Goal: Information Seeking & Learning: Learn about a topic

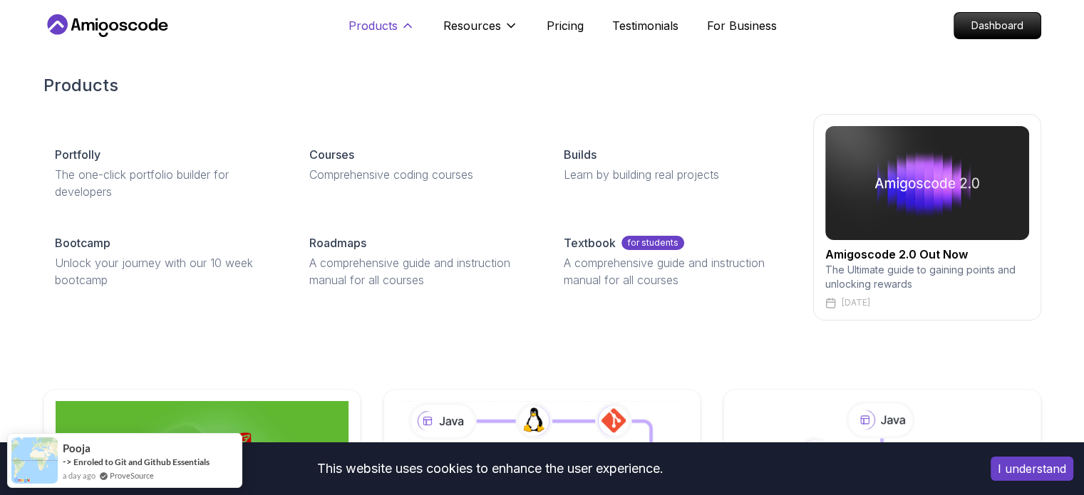
click at [381, 26] on p "Products" at bounding box center [373, 25] width 49 height 17
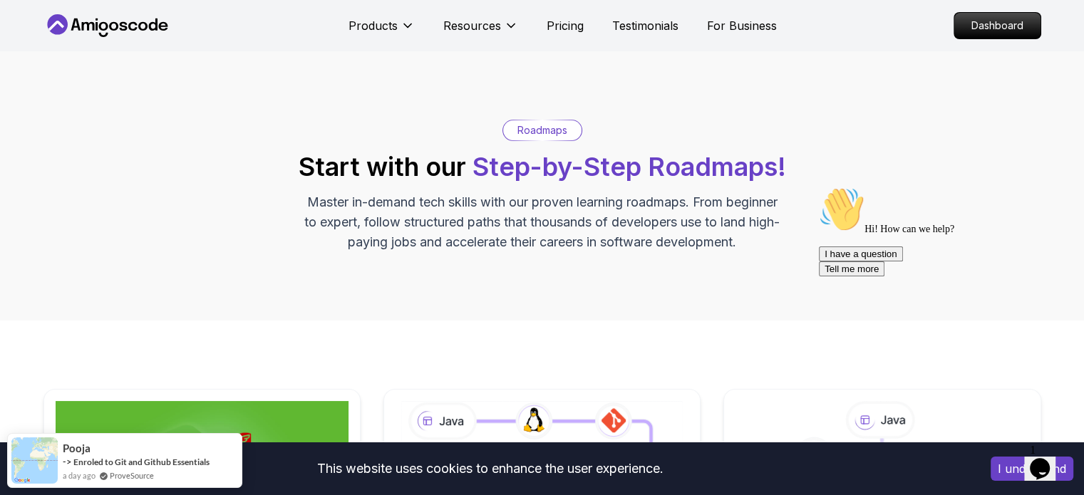
click at [134, 25] on icon at bounding box center [107, 25] width 128 height 23
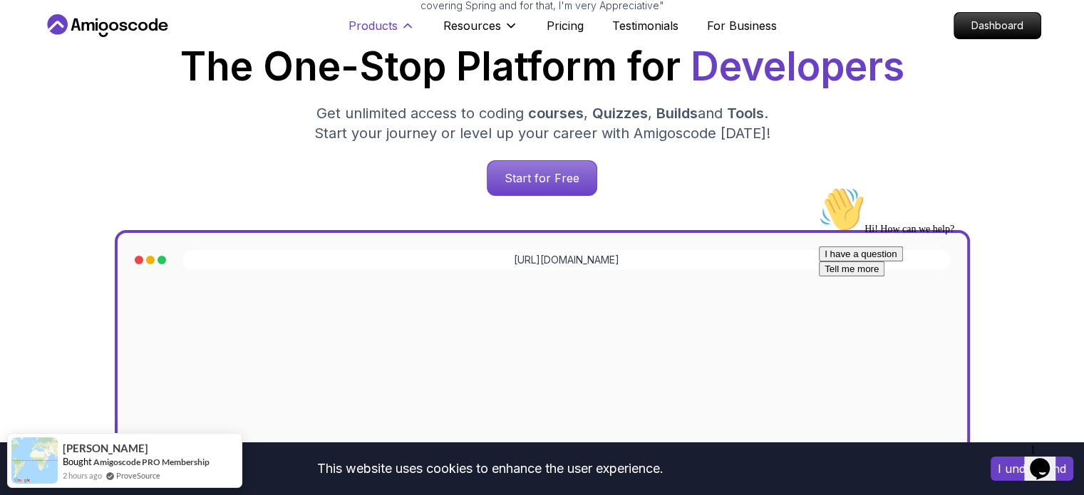
scroll to position [268, 0]
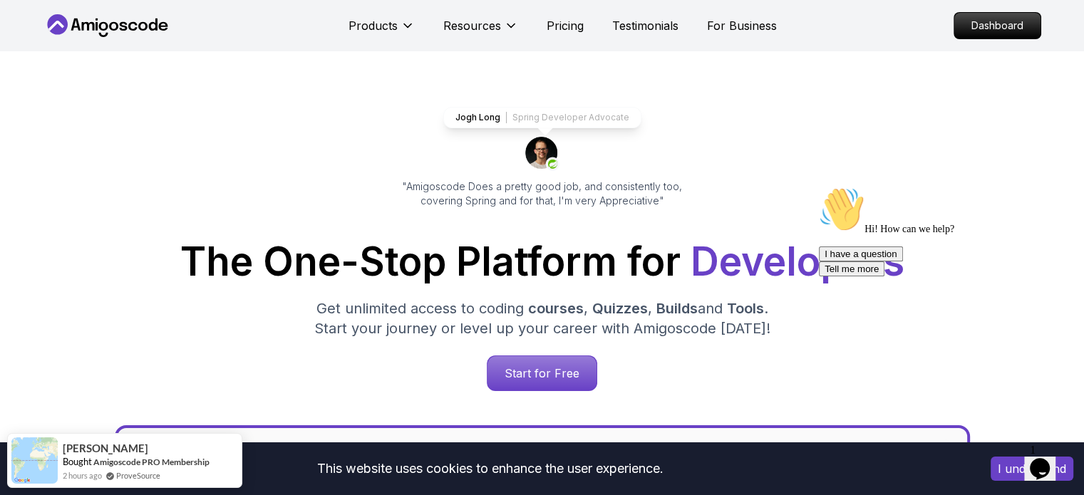
scroll to position [11, 0]
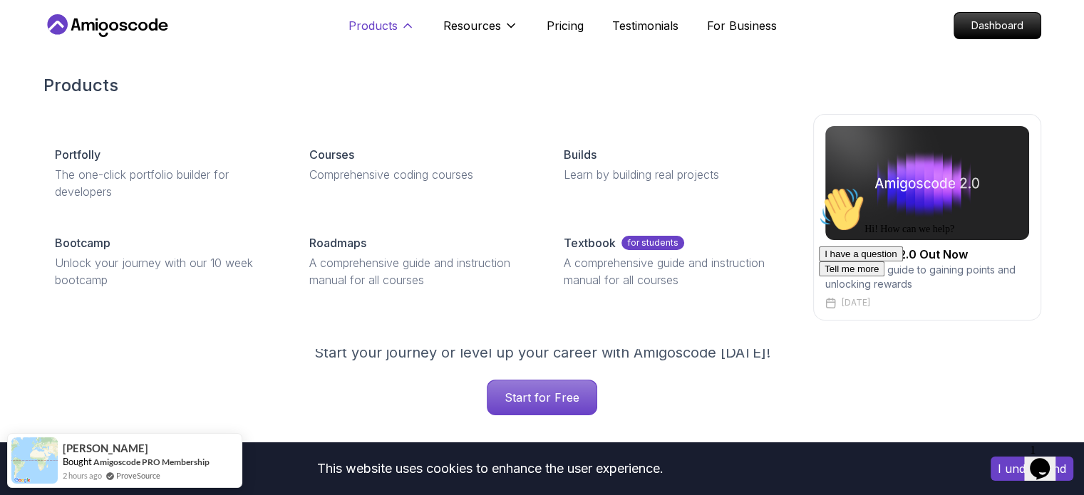
click at [407, 19] on icon at bounding box center [408, 26] width 14 height 14
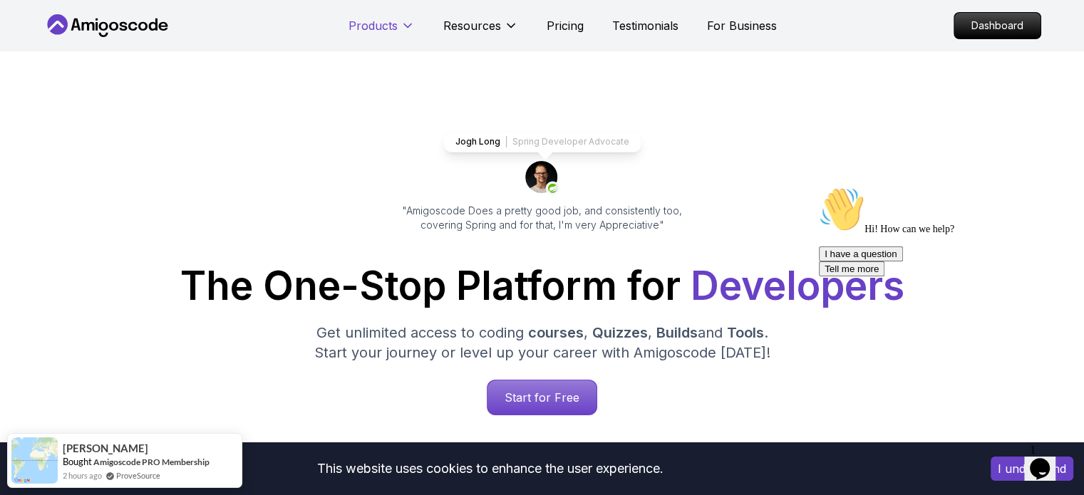
click at [407, 19] on icon at bounding box center [408, 26] width 14 height 14
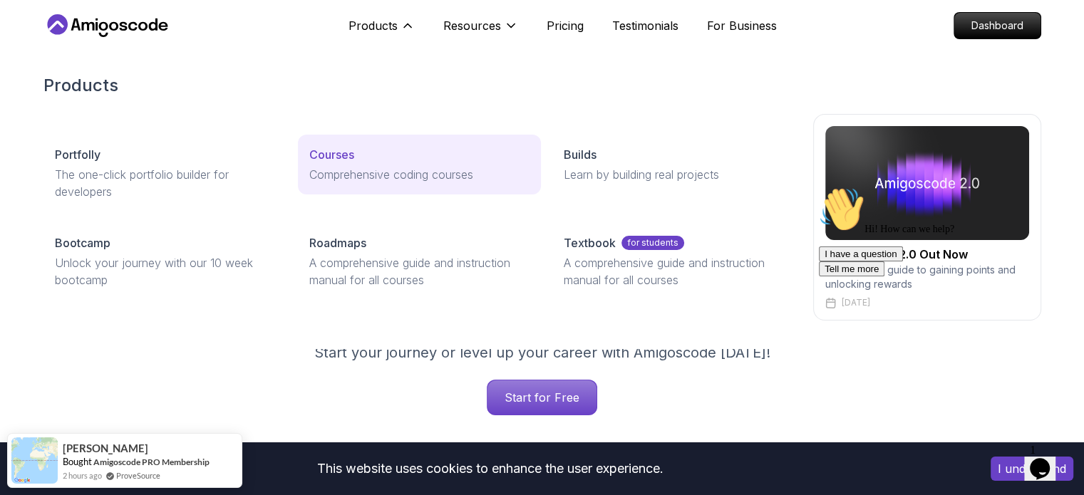
click at [336, 153] on p "Courses" at bounding box center [331, 154] width 45 height 17
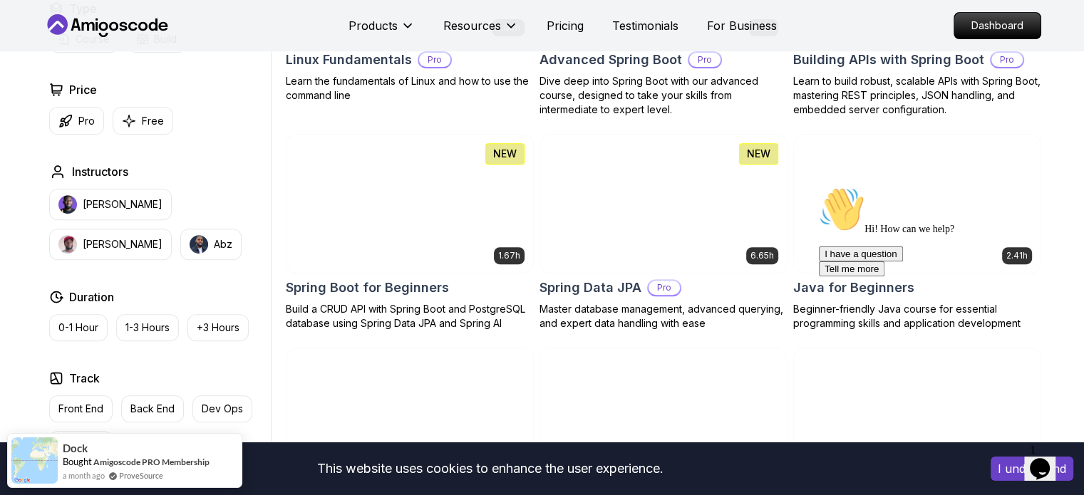
scroll to position [545, 0]
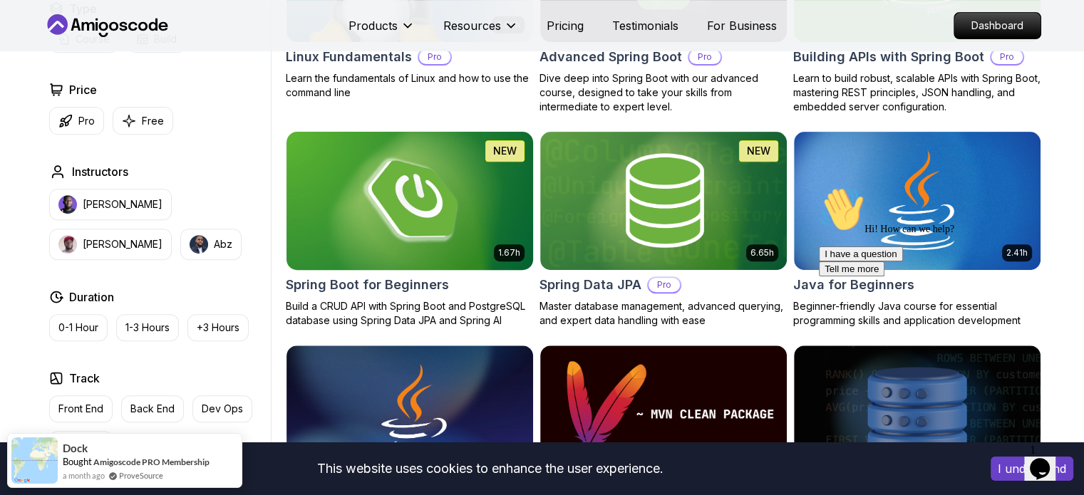
click at [413, 284] on h2 "Spring Boot for Beginners" at bounding box center [367, 285] width 163 height 20
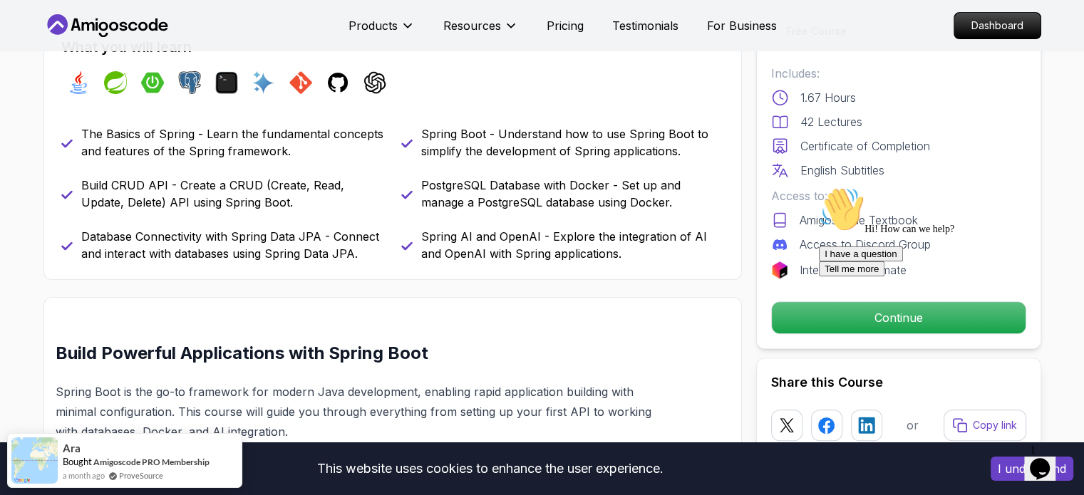
scroll to position [605, 0]
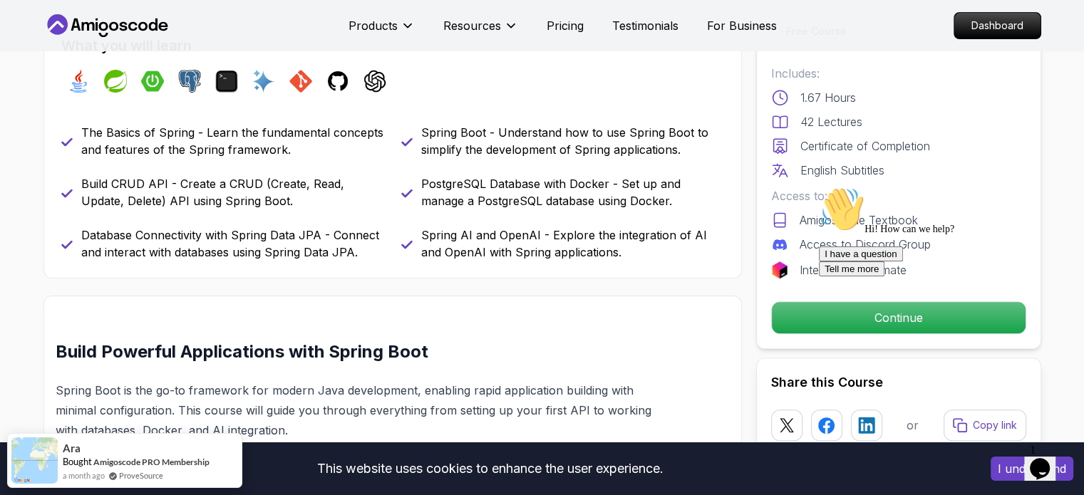
click at [819, 187] on icon "Chat attention grabber" at bounding box center [819, 187] width 0 height 0
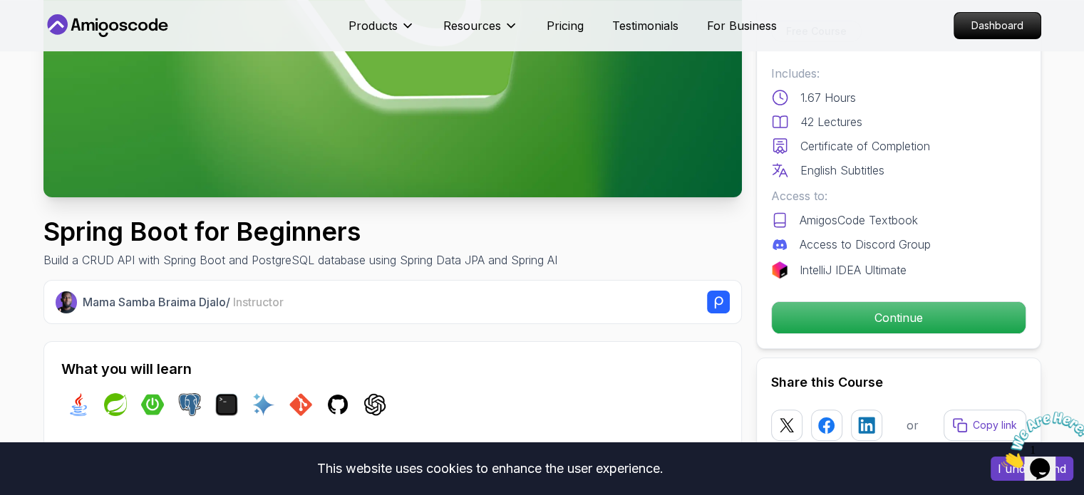
scroll to position [285, 0]
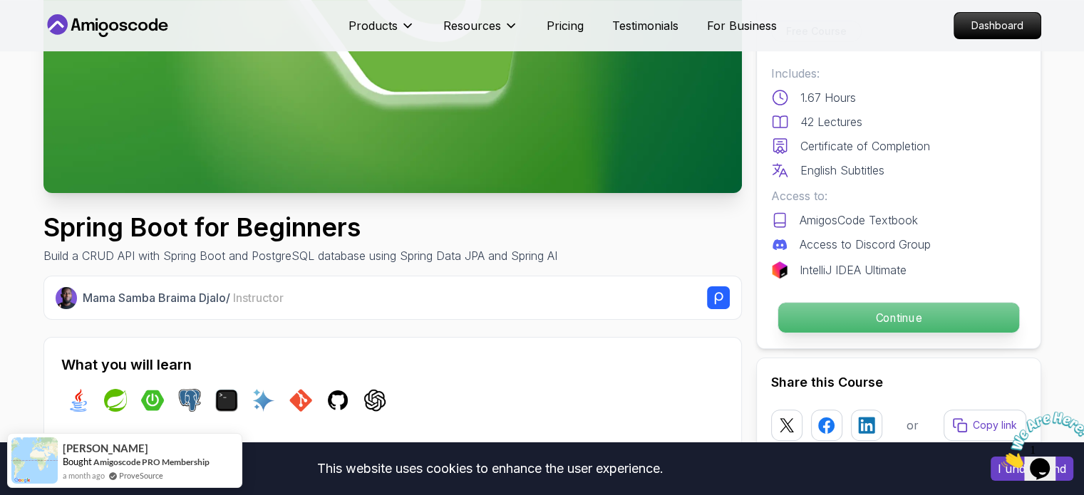
click at [838, 325] on p "Continue" at bounding box center [898, 318] width 241 height 30
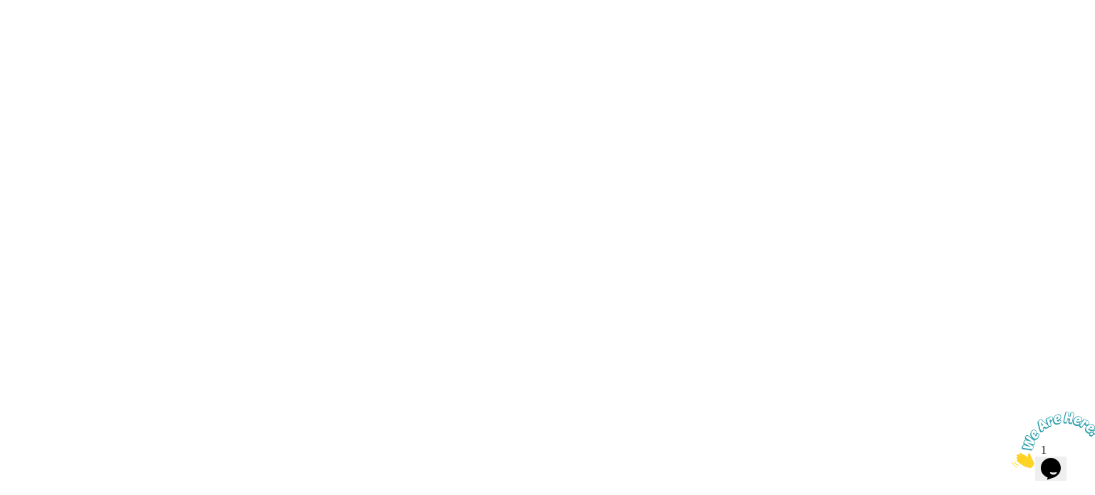
click at [873, 0] on html at bounding box center [547, 0] width 1095 height 0
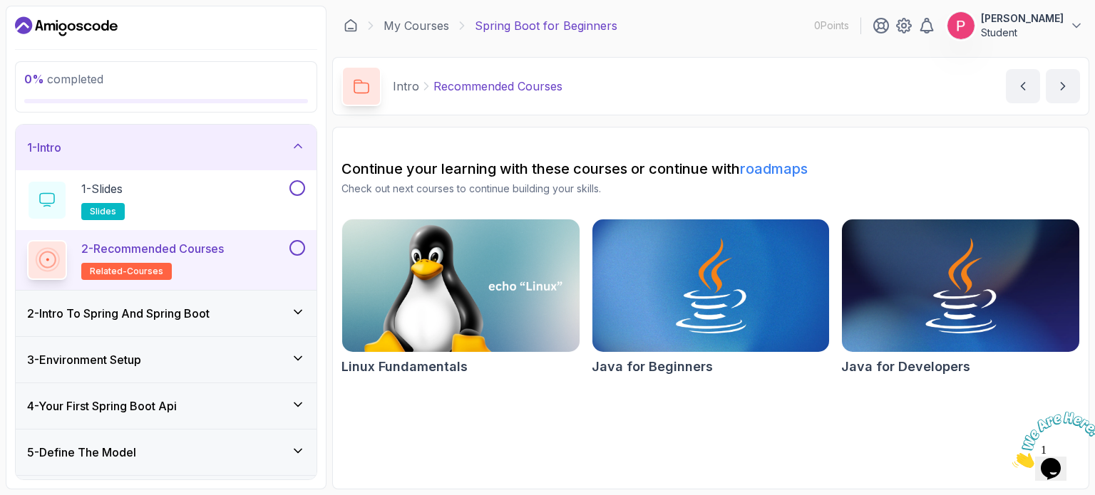
click at [57, 143] on h3 "1 - Intro" at bounding box center [44, 147] width 34 height 17
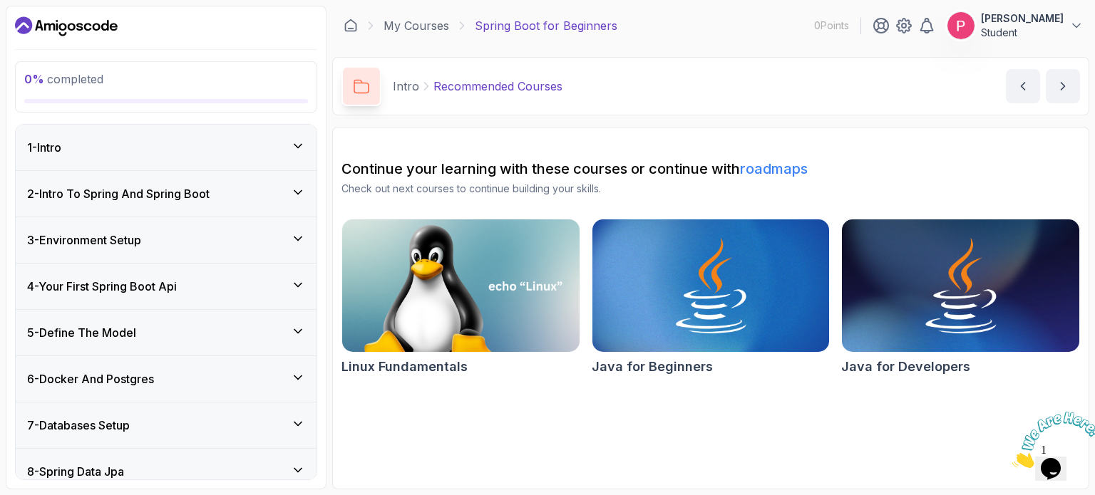
click at [57, 143] on h3 "1 - Intro" at bounding box center [44, 147] width 34 height 17
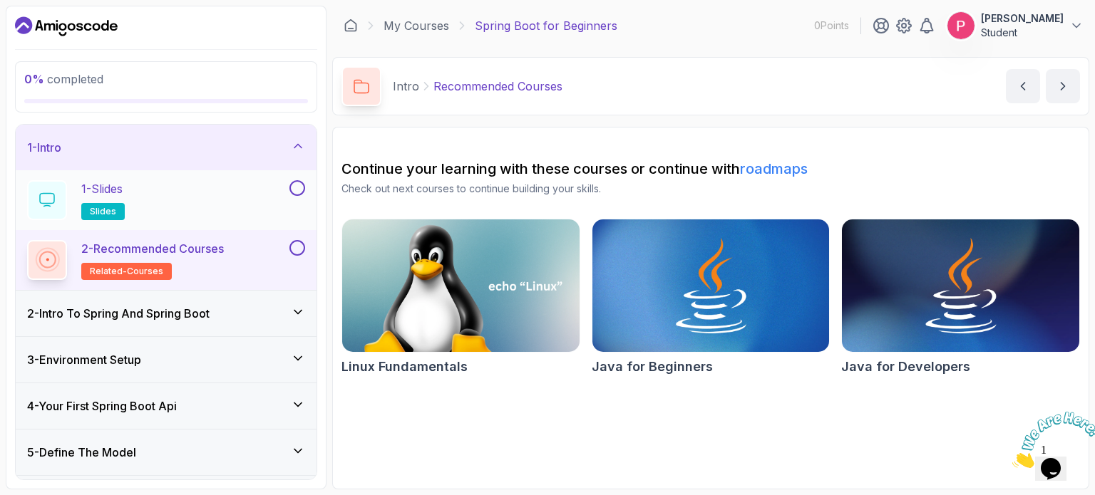
click at [97, 191] on p "1 - Slides" at bounding box center [101, 188] width 41 height 17
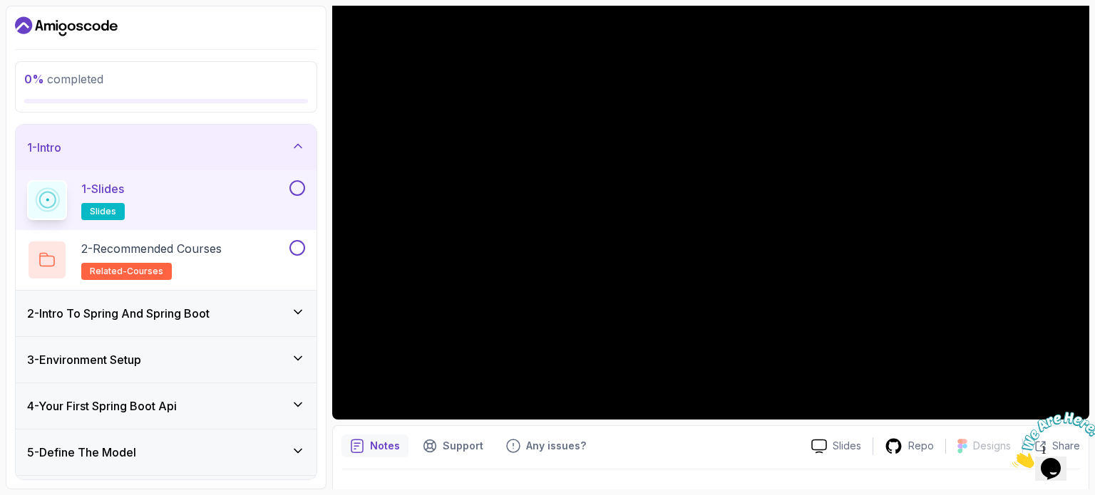
scroll to position [133, 0]
click at [298, 193] on button at bounding box center [297, 188] width 16 height 16
click at [206, 243] on p "2 - Recommended Courses" at bounding box center [151, 248] width 140 height 17
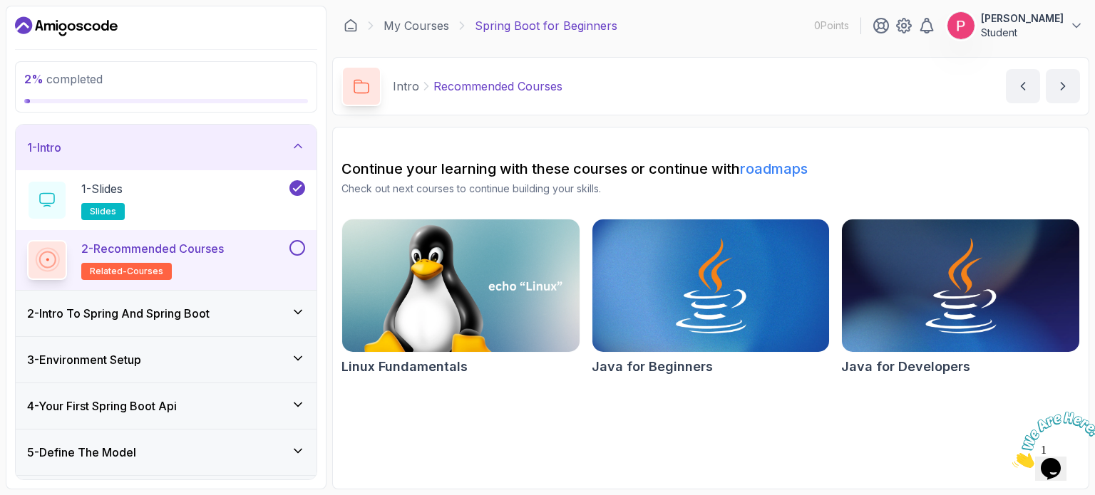
click at [177, 310] on h3 "2 - Intro To Spring And Spring Boot" at bounding box center [118, 313] width 183 height 17
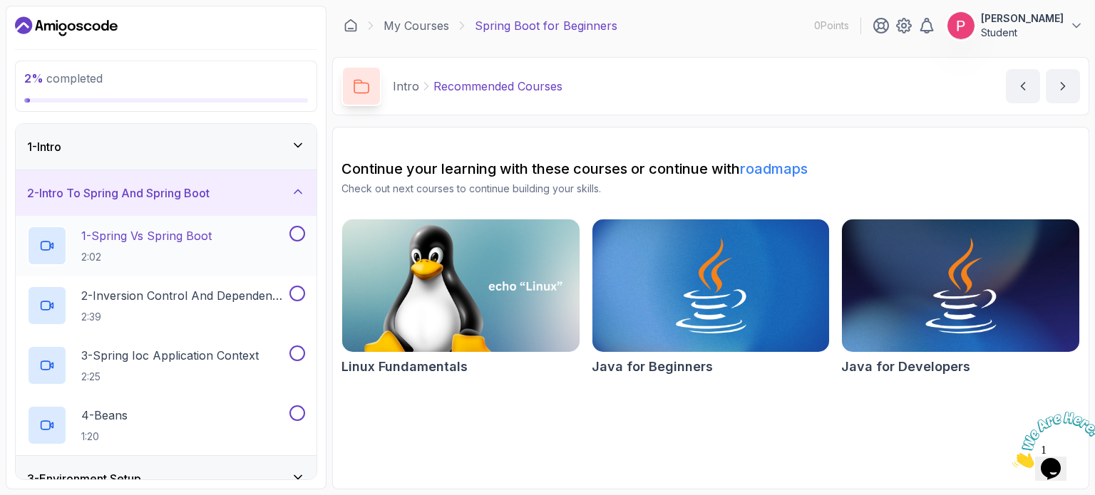
click at [159, 241] on p "1 - Spring Vs Spring Boot" at bounding box center [146, 235] width 130 height 17
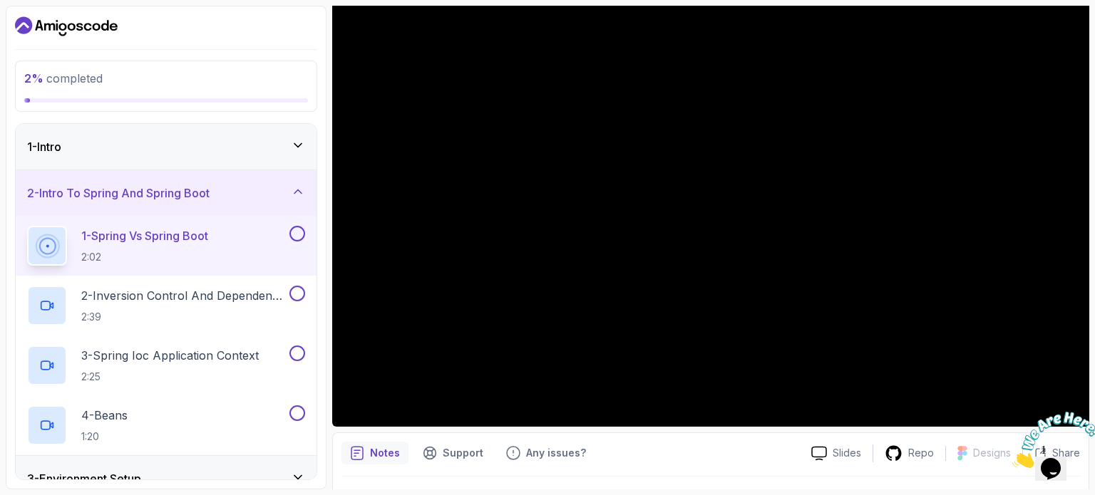
scroll to position [161, 0]
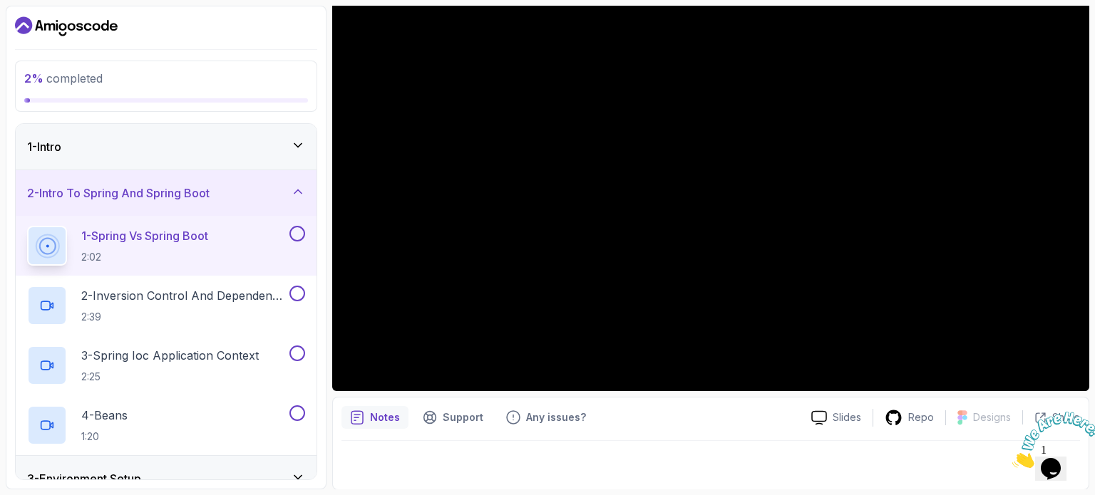
click at [27, 226] on button "1 - Spring Vs Spring Boot 2:02" at bounding box center [166, 246] width 278 height 40
click at [1052, 455] on img at bounding box center [1056, 440] width 88 height 56
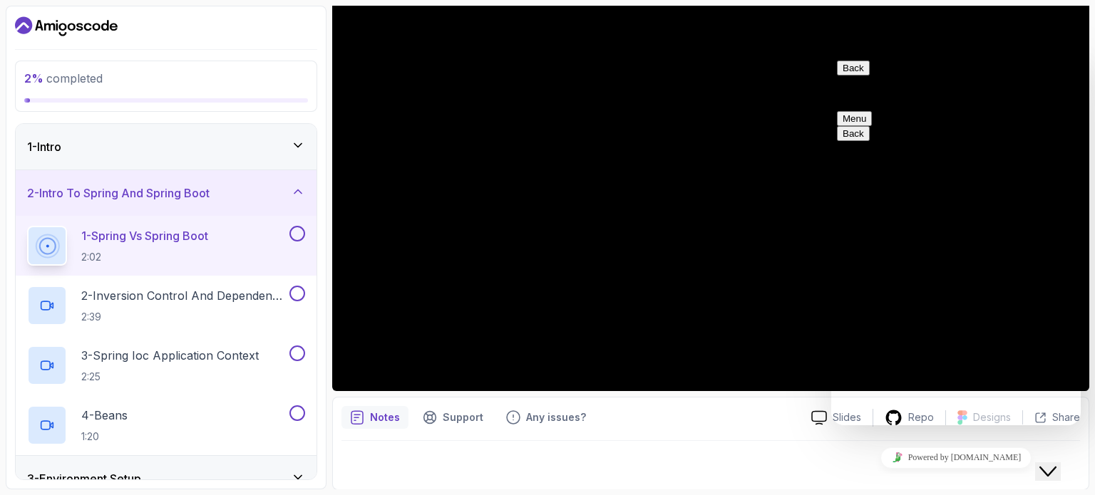
click at [831, 55] on textarea at bounding box center [831, 55] width 0 height 0
click at [831, 55] on textarea "Actually good at theory part of spring like i know all annatations" at bounding box center [831, 55] width 0 height 0
click at [831, 55] on textarea "Actually am good at theory part of spring like i know all annatations" at bounding box center [831, 55] width 0 height 0
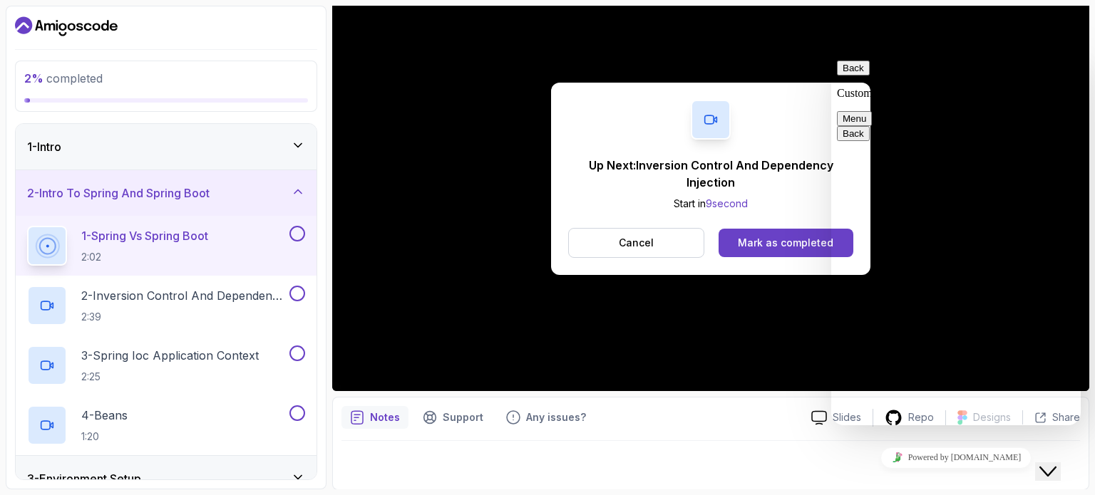
type textarea "Actually am good at theory part of spring like i know all annatations but littl…"
click at [719, 350] on div "Up Next: Inversion Control And Dependency Injection Start in 8 second Cancel [P…" at bounding box center [710, 179] width 757 height 426
click at [634, 239] on p "Cancel" at bounding box center [636, 243] width 35 height 14
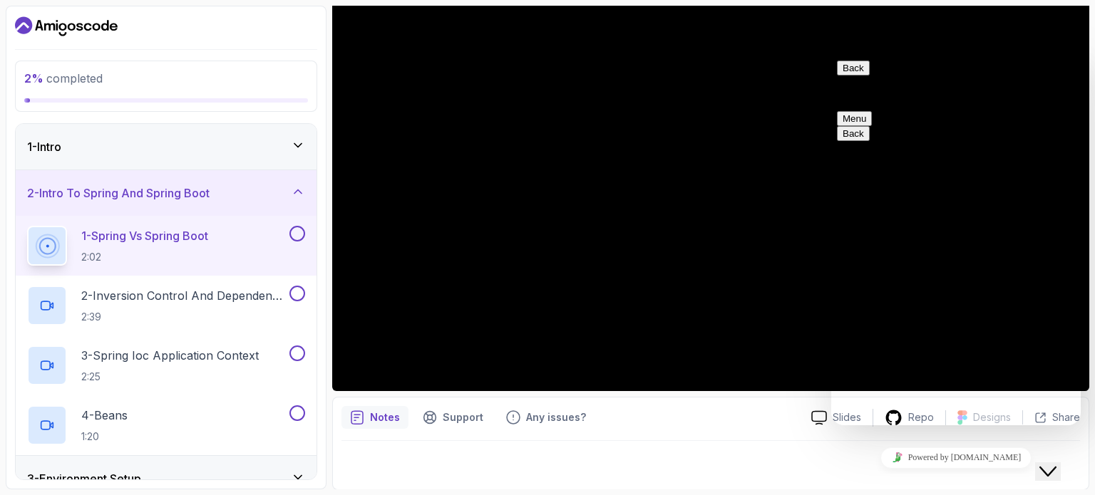
click at [846, 76] on button "Back" at bounding box center [853, 68] width 33 height 15
click at [1046, 463] on div "Close Chat This icon closes the chat window." at bounding box center [1047, 471] width 17 height 17
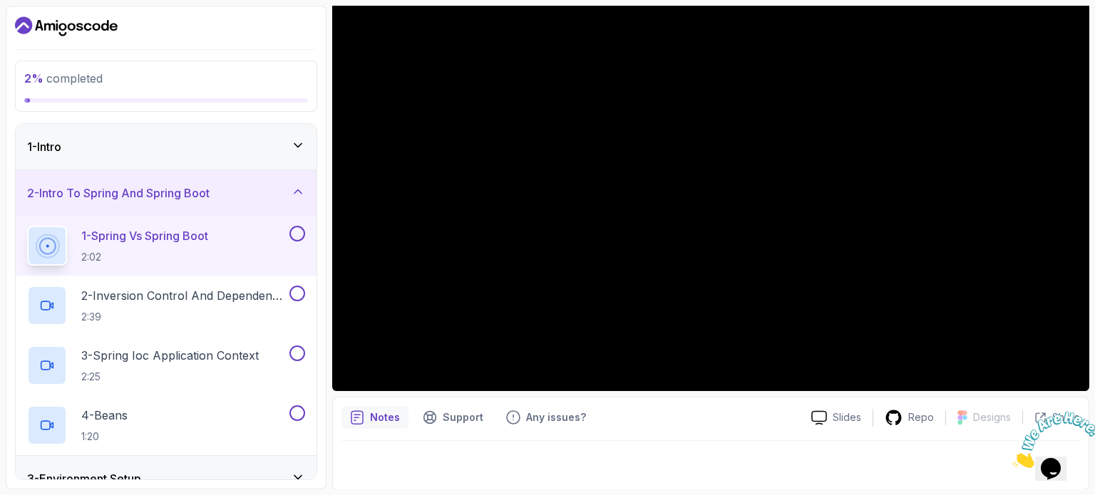
click at [191, 242] on p "1 - Spring Vs Spring Boot" at bounding box center [144, 235] width 127 height 17
click at [176, 236] on p "1 - Spring Vs Spring Boot" at bounding box center [144, 235] width 127 height 17
click at [368, 422] on div "Notes" at bounding box center [374, 417] width 67 height 23
click at [459, 466] on div at bounding box center [710, 461] width 739 height 40
click at [374, 412] on p "Notes" at bounding box center [385, 418] width 30 height 14
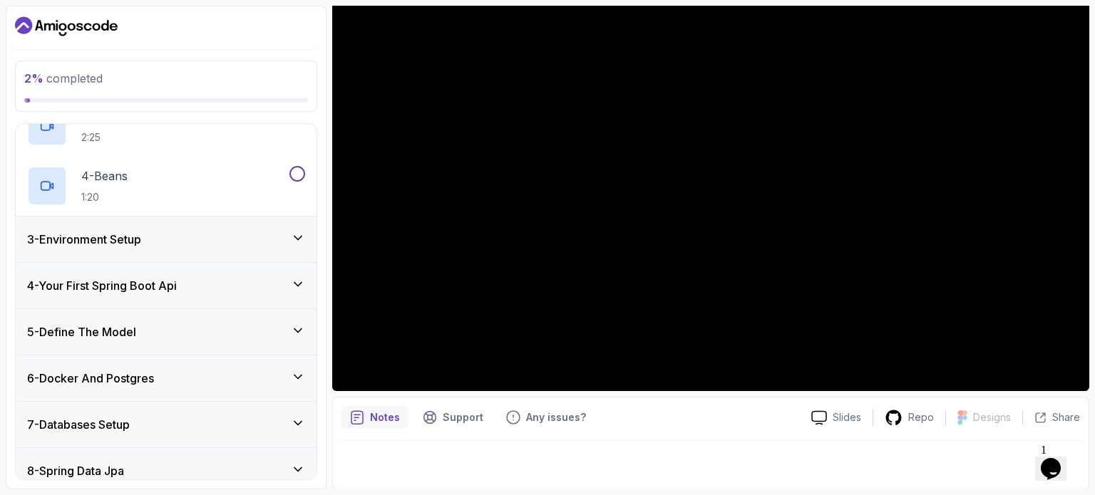
scroll to position [245, 0]
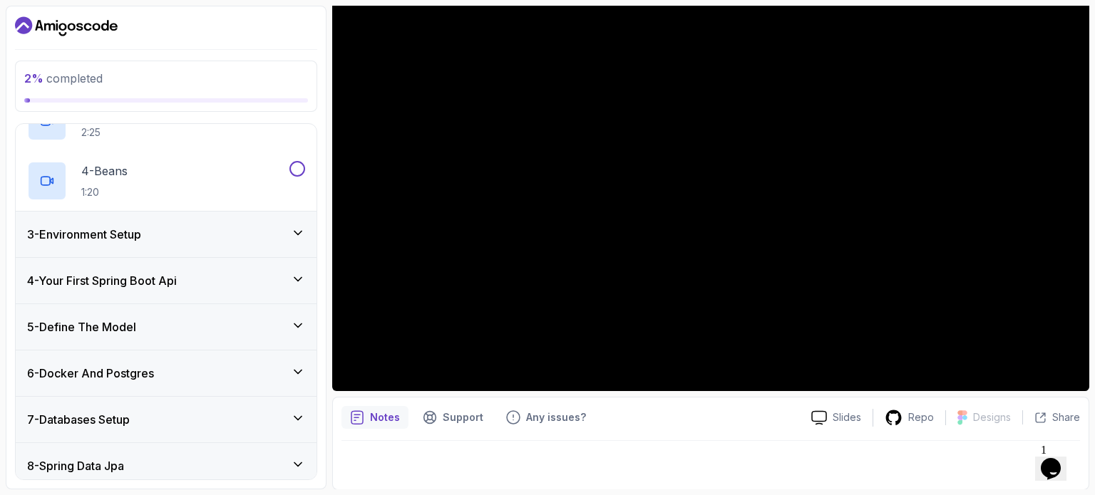
click at [1049, 457] on button "Opens Chat This icon Opens the chat window." at bounding box center [1050, 469] width 31 height 24
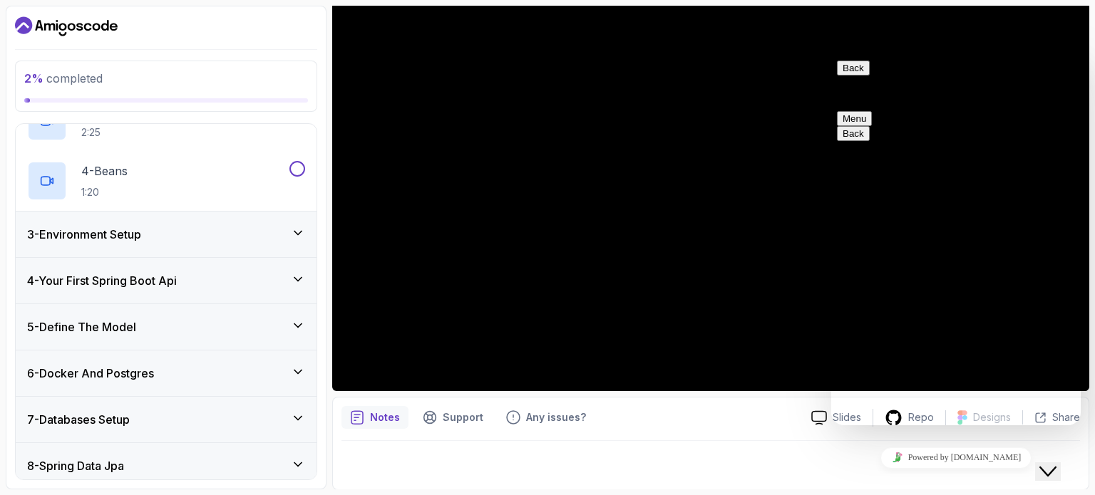
scroll to position [95, 0]
click at [1057, 463] on div "Close Chat This icon closes the chat window." at bounding box center [1047, 471] width 17 height 17
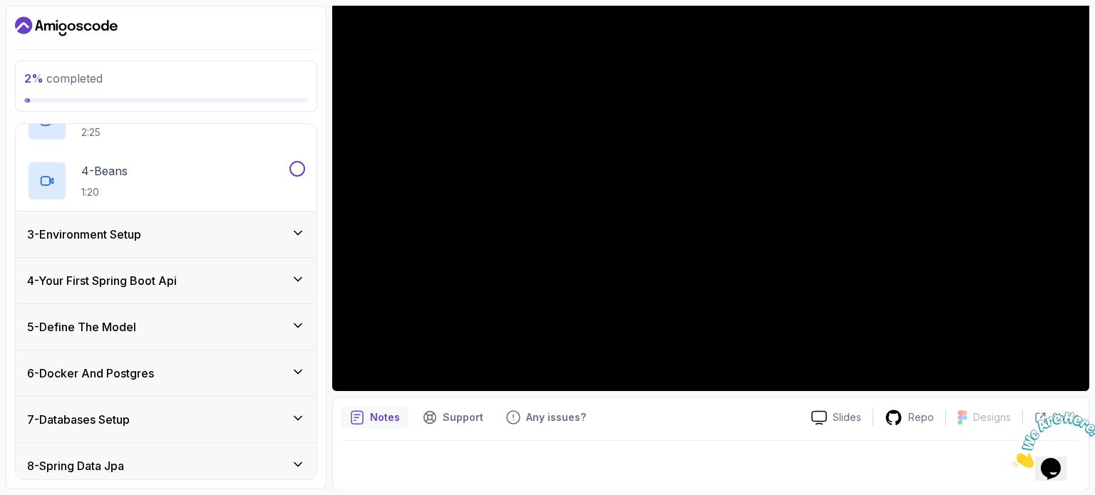
click at [311, 232] on div "3 - Environment Setup" at bounding box center [166, 235] width 301 height 46
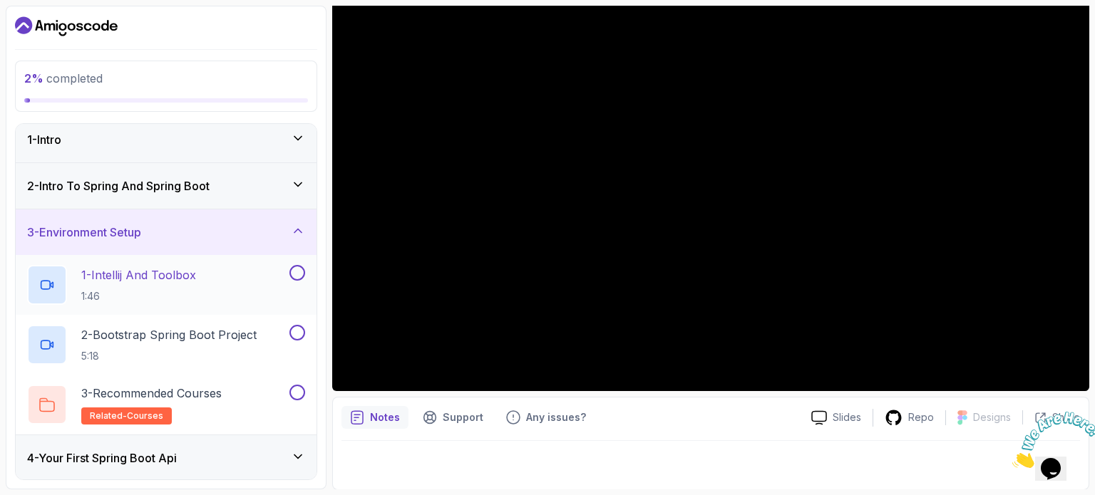
scroll to position [0, 0]
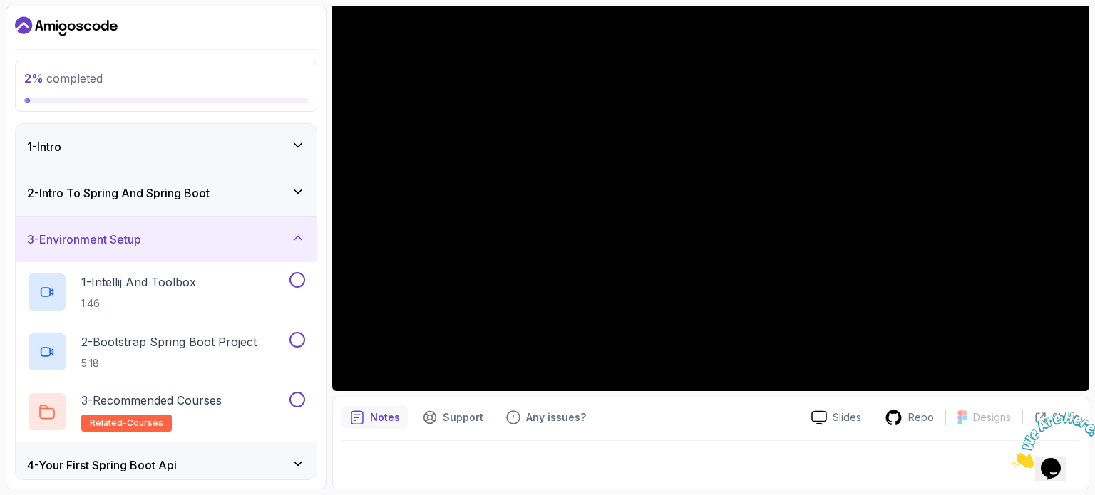
click at [304, 192] on icon at bounding box center [298, 192] width 14 height 14
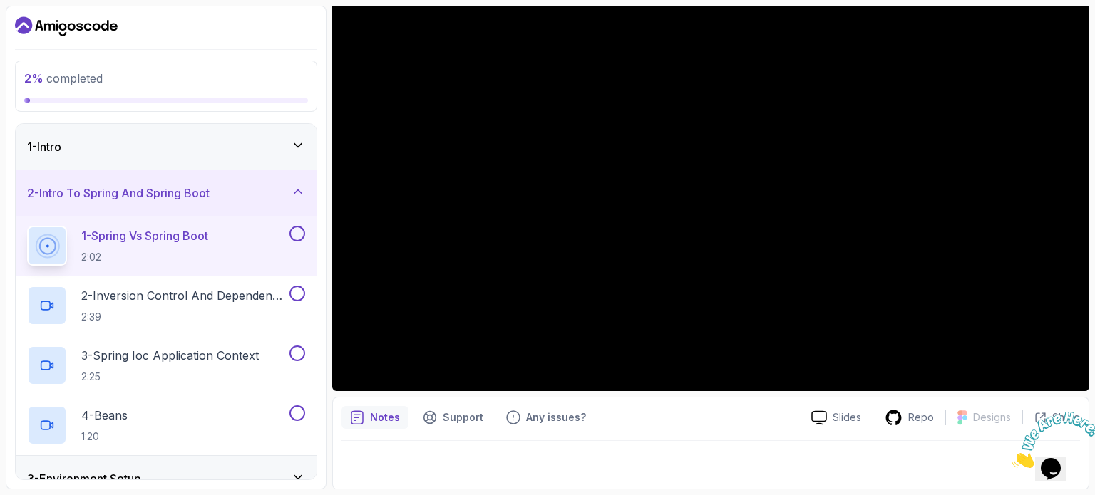
click at [299, 145] on icon at bounding box center [297, 146] width 7 height 4
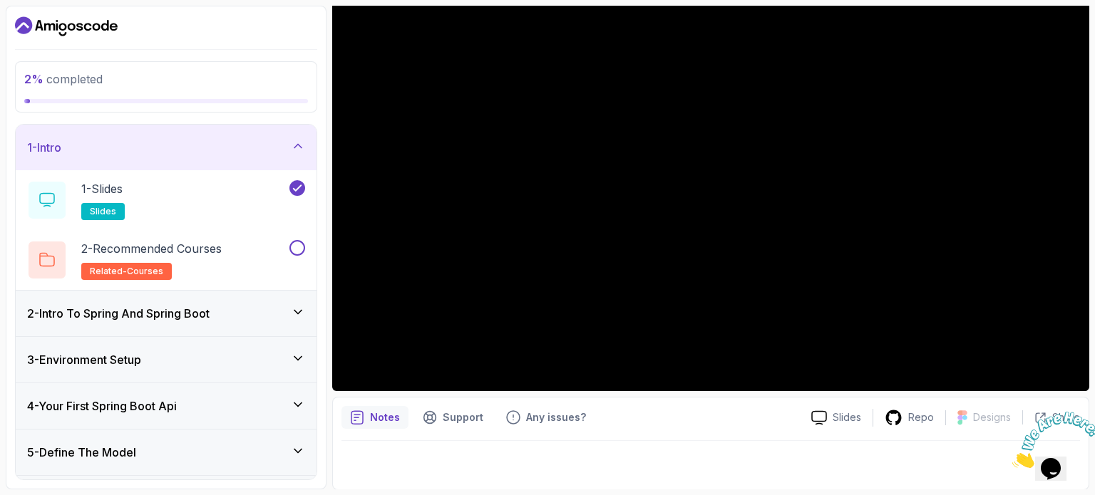
click at [299, 145] on icon at bounding box center [298, 146] width 14 height 14
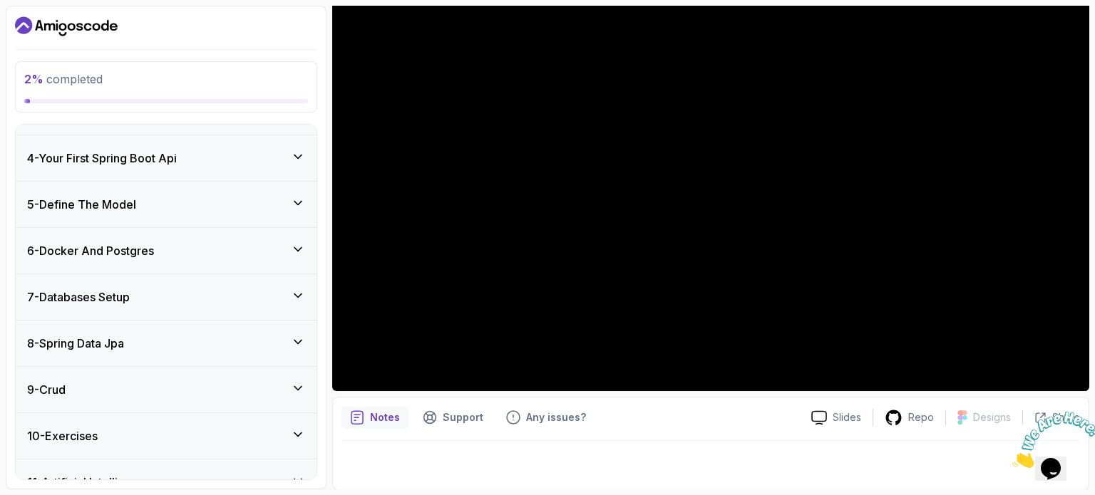
scroll to position [197, 0]
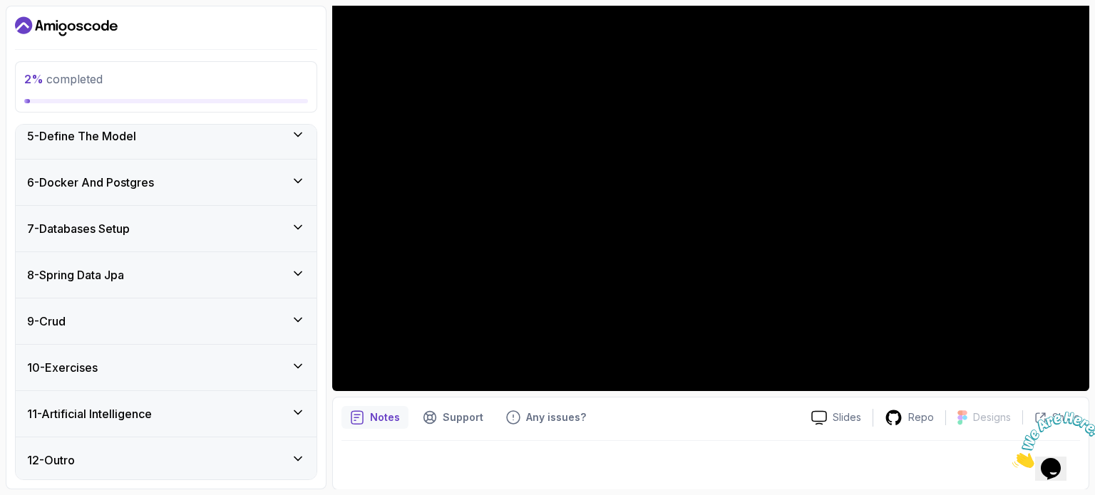
click at [307, 324] on div "9 - Crud" at bounding box center [166, 322] width 301 height 46
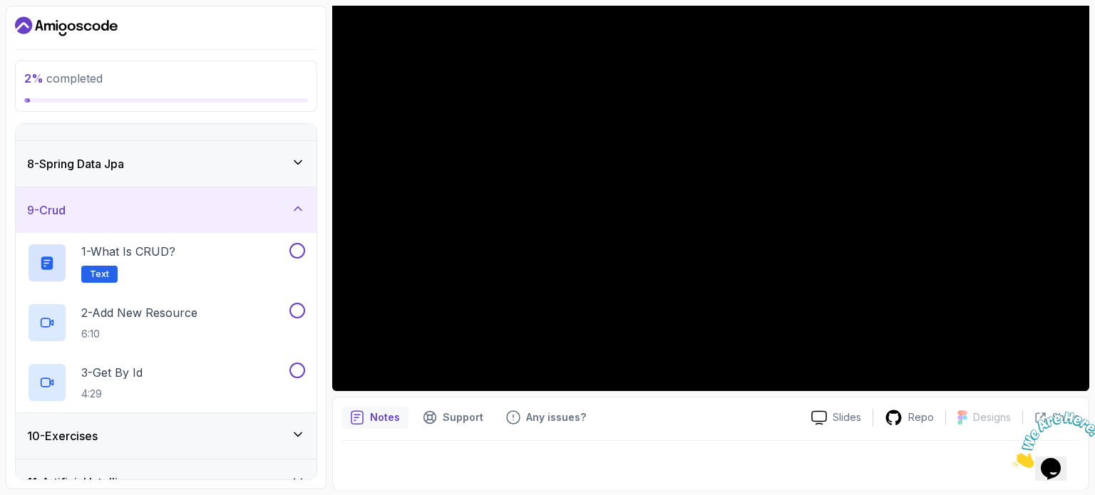
scroll to position [370, 0]
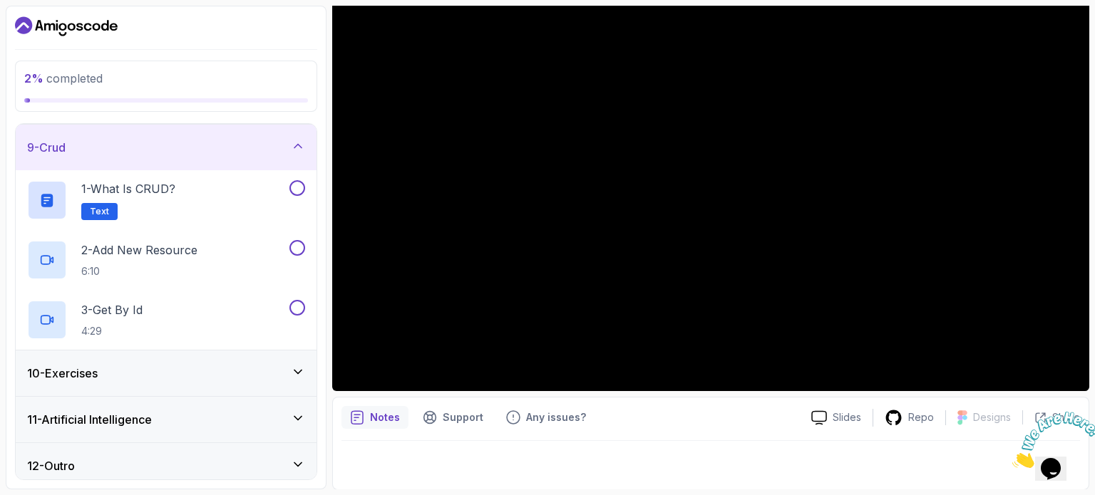
click at [304, 366] on icon at bounding box center [298, 372] width 14 height 14
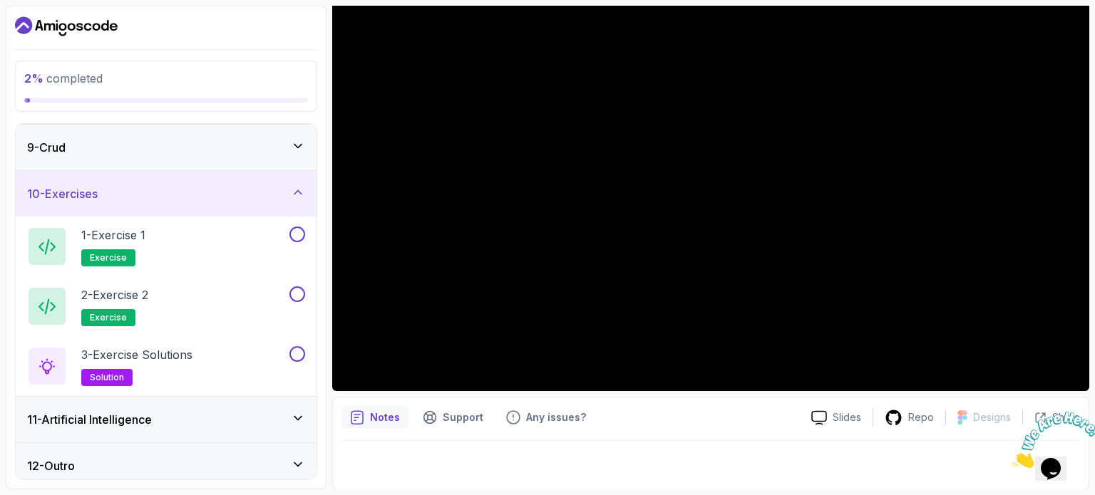
click at [297, 187] on icon at bounding box center [298, 192] width 14 height 14
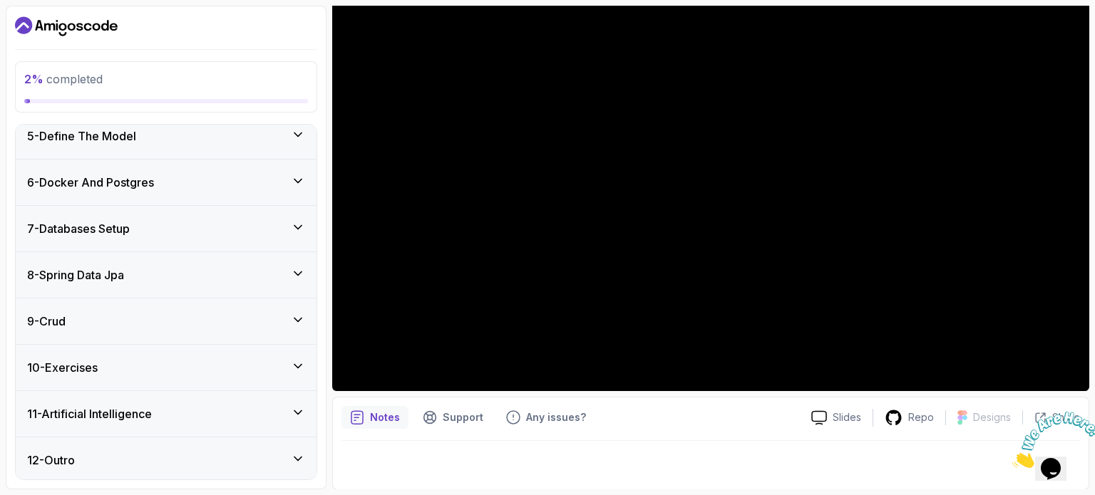
scroll to position [0, 0]
